Goal: Task Accomplishment & Management: Manage account settings

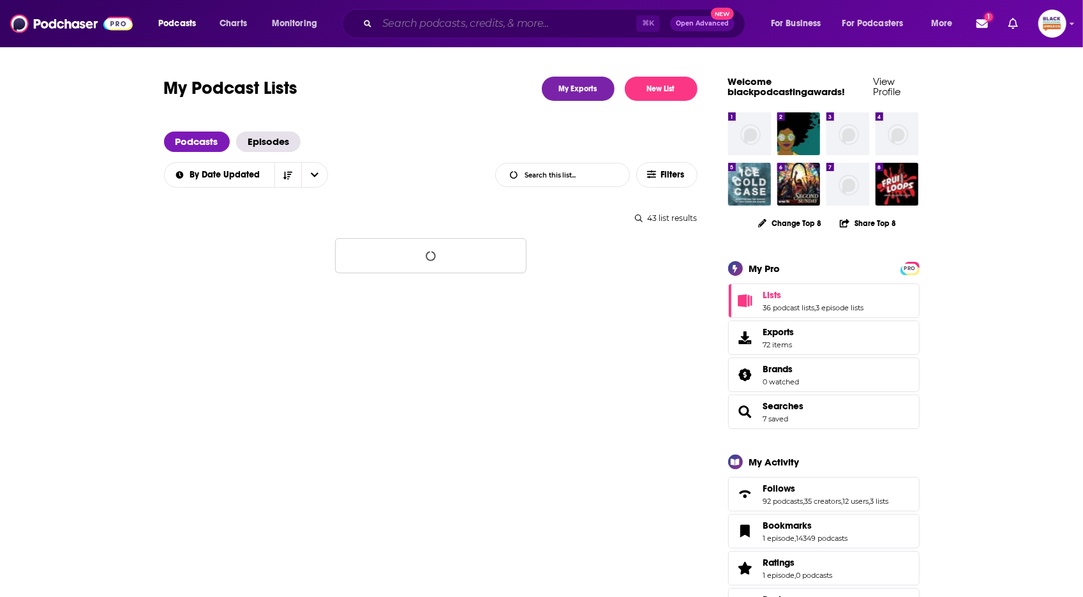
click at [519, 17] on input "Search podcasts, credits, & more..." at bounding box center [506, 23] width 259 height 20
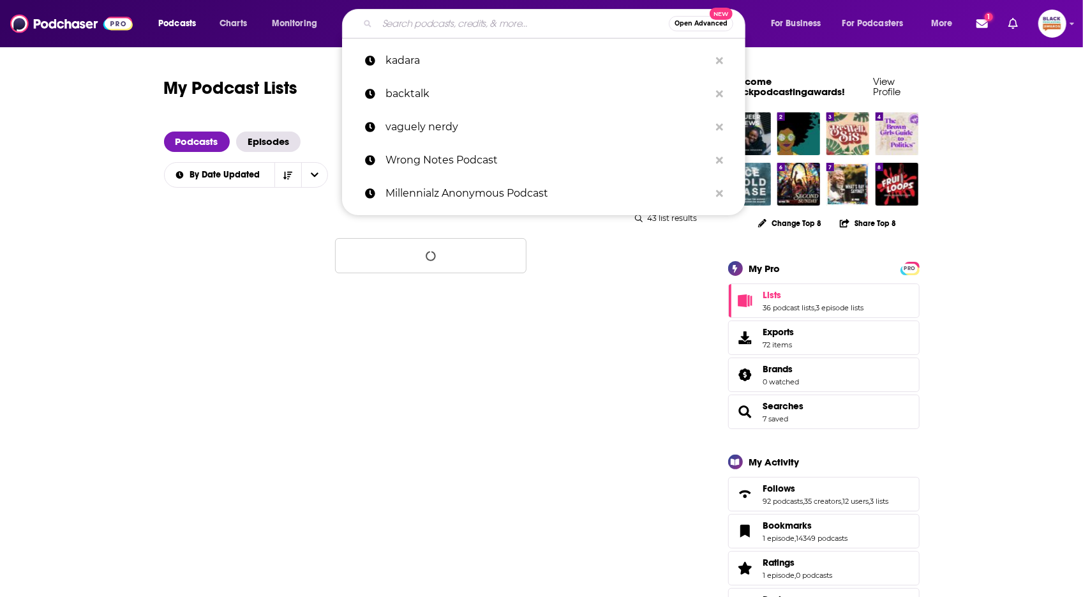
paste input "Island Woman podcast."
type input "Island Woman podcast."
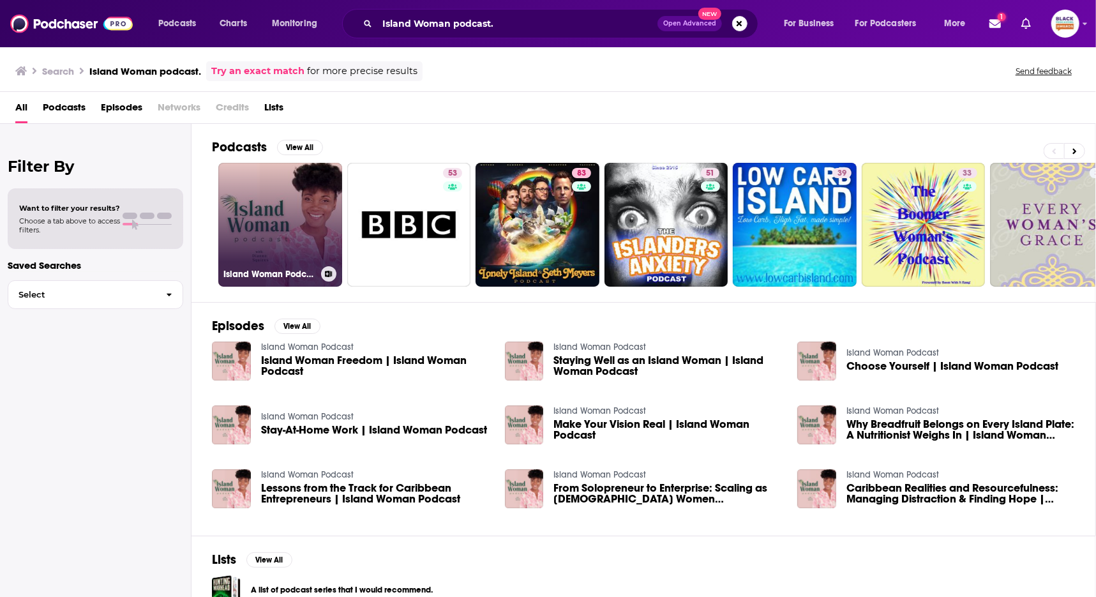
click at [331, 275] on icon at bounding box center [328, 274] width 7 height 6
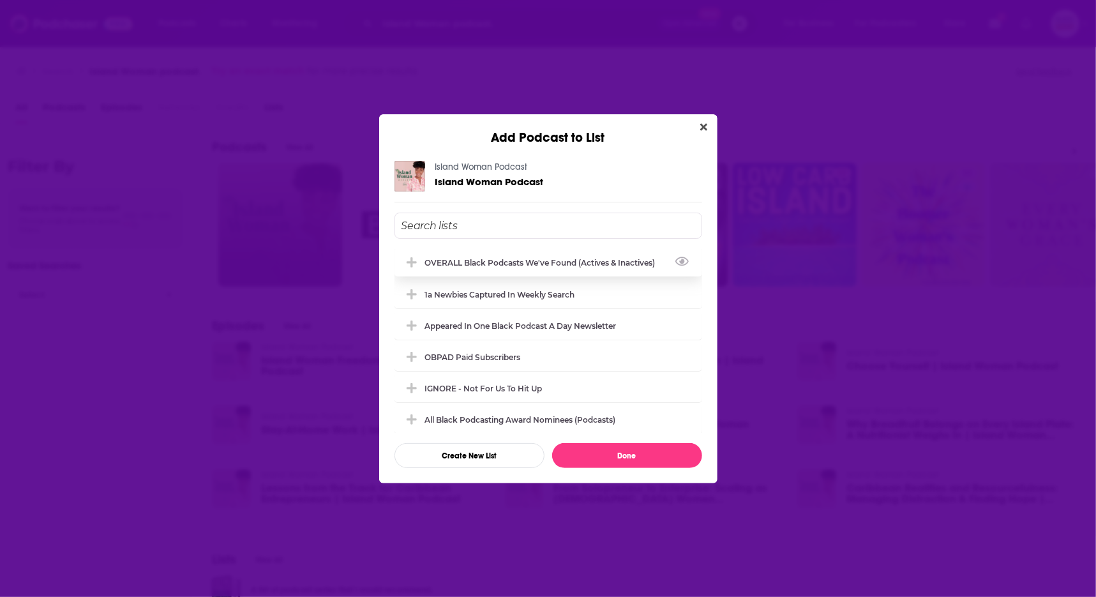
click at [509, 265] on div "OVERALL Black podcasts we've found (actives & inactives)" at bounding box center [544, 263] width 238 height 10
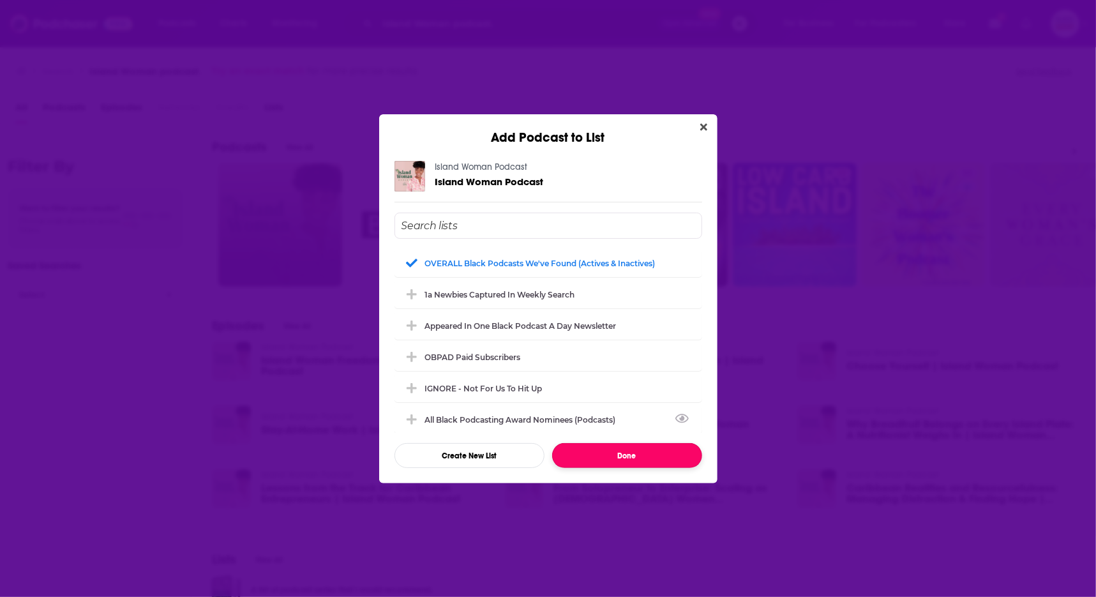
click at [652, 451] on button "Done" at bounding box center [627, 455] width 150 height 25
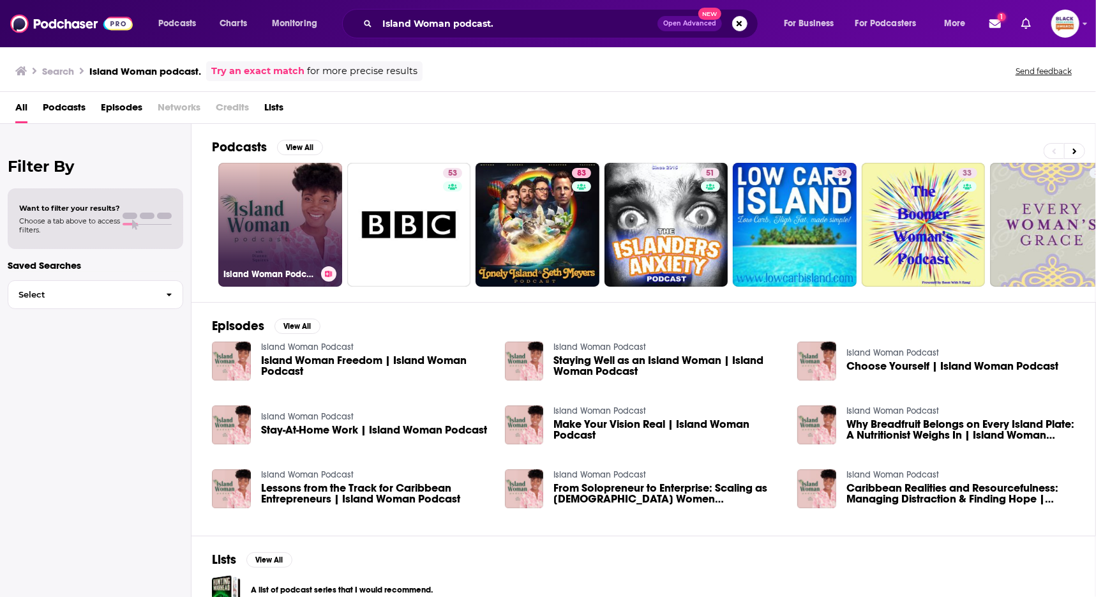
click at [297, 188] on link "Island Woman Podcast" at bounding box center [280, 225] width 124 height 124
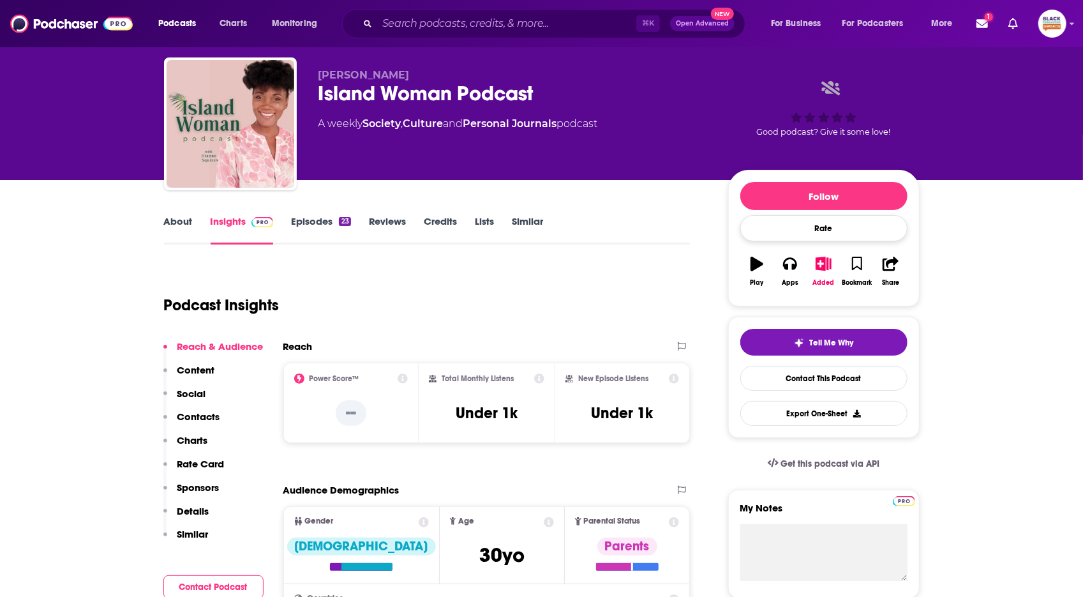
scroll to position [22, 0]
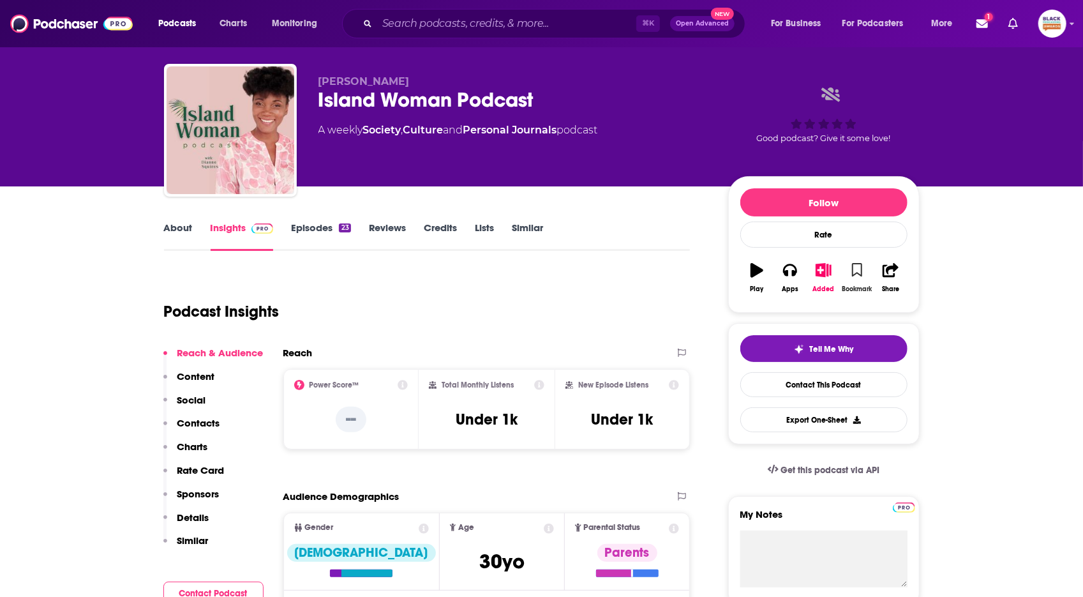
click at [860, 271] on icon "button" at bounding box center [857, 270] width 11 height 14
click at [830, 274] on icon "button" at bounding box center [824, 270] width 16 height 14
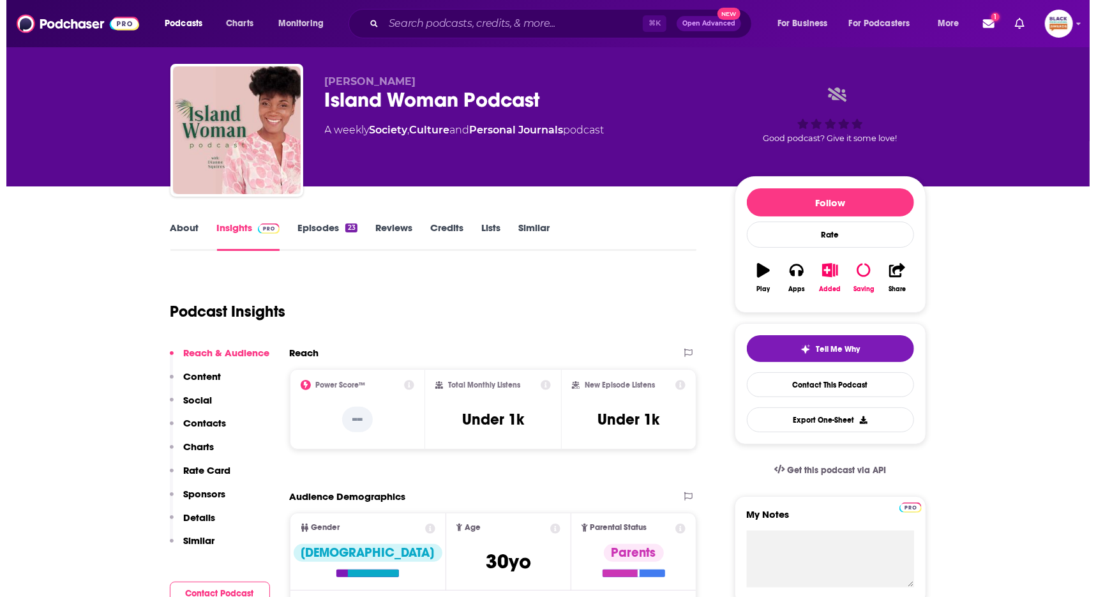
scroll to position [0, 0]
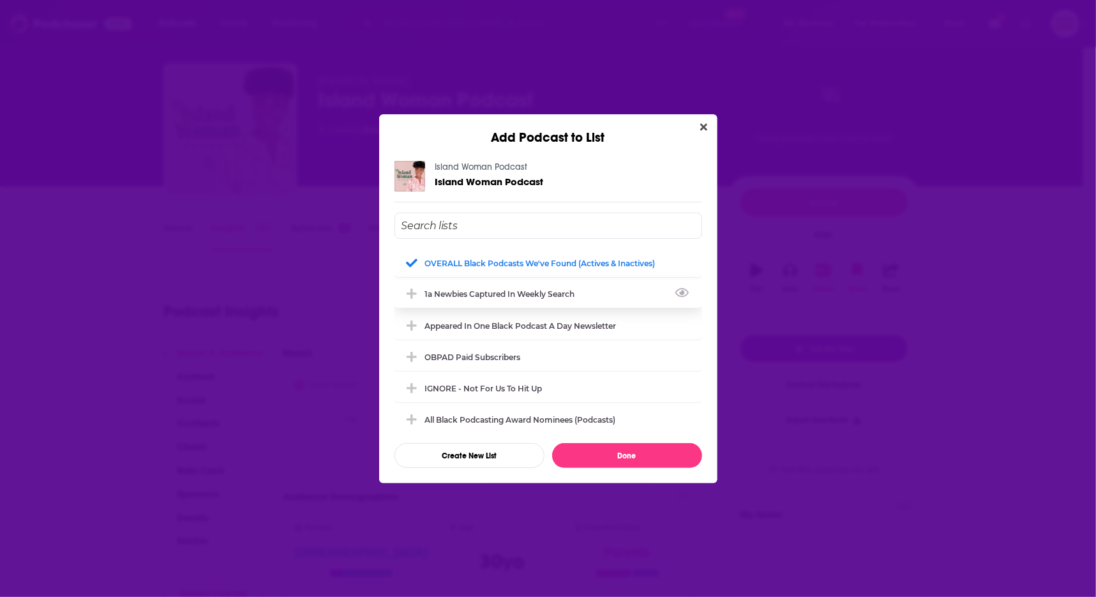
click at [571, 286] on div "1a Newbies captured in weekly search" at bounding box center [548, 294] width 308 height 28
click at [632, 456] on button "Done" at bounding box center [627, 455] width 150 height 25
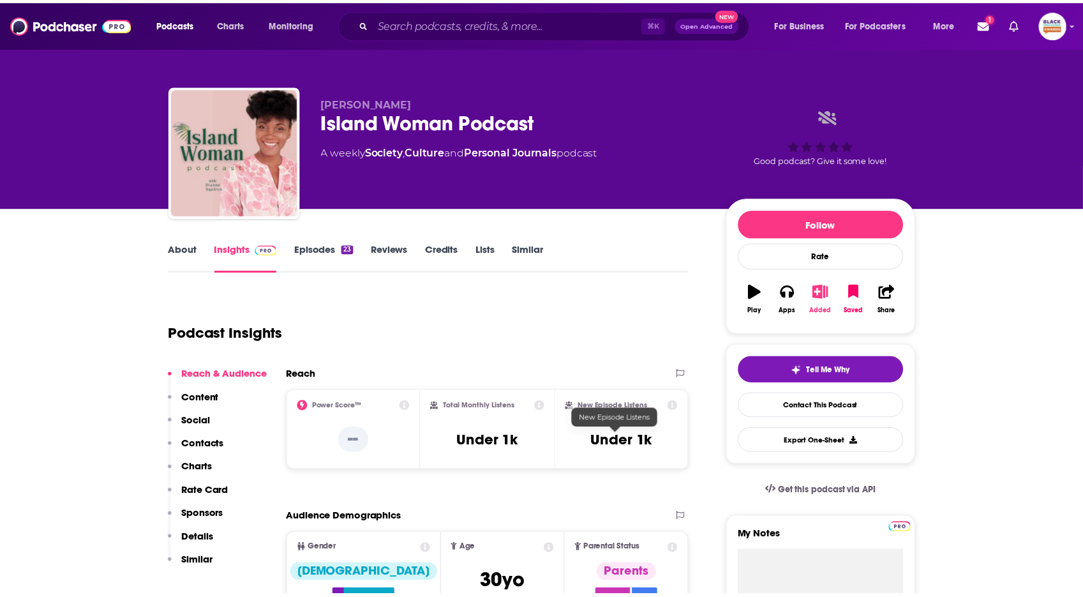
scroll to position [22, 0]
